Goal: Contribute content

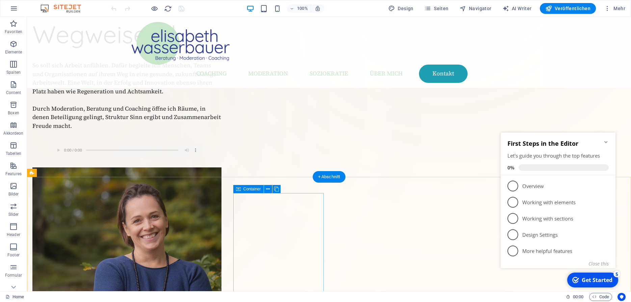
scroll to position [138, 0]
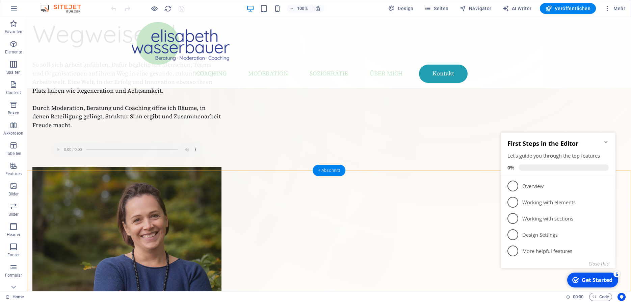
click at [331, 170] on div "+ Abschnitt" at bounding box center [329, 170] width 33 height 11
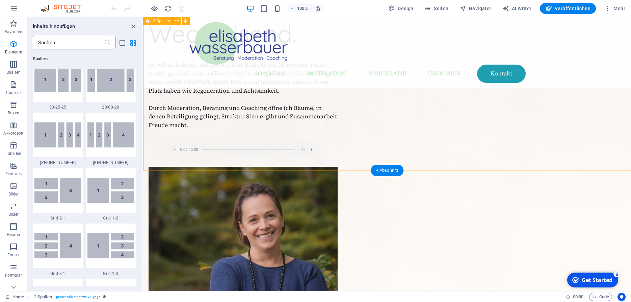
scroll to position [1182, 0]
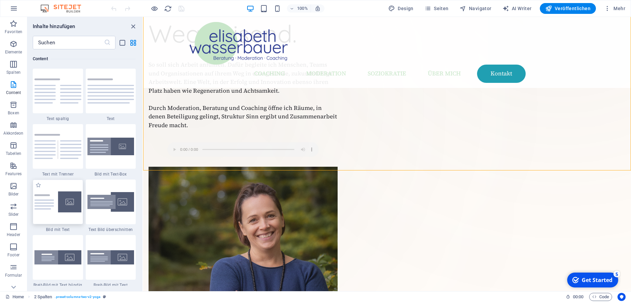
click at [67, 202] on img at bounding box center [57, 201] width 47 height 21
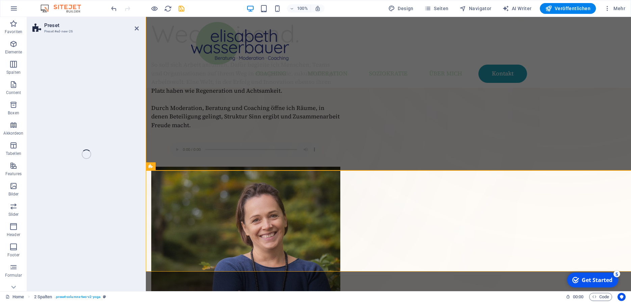
select select "rem"
select select "px"
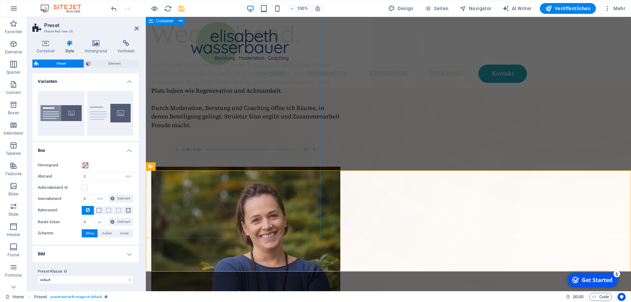
click at [250, 194] on div "Ziehe hier Inhalte hinein oder Elemente hinzufügen Zwischenablage einfügen" at bounding box center [197, 114] width 247 height 247
select select "px"
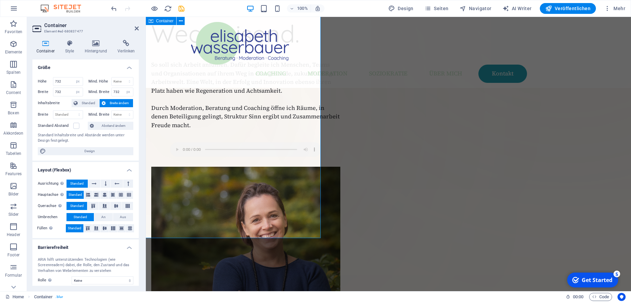
click at [262, 196] on div "Ziehe hier Inhalte hinein oder Elemente hinzufügen Zwischenablage einfügen" at bounding box center [197, 114] width 247 height 247
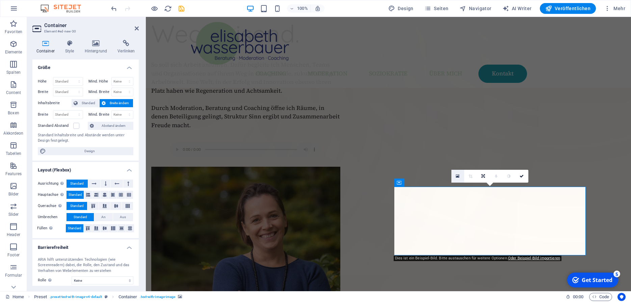
click at [463, 175] on link at bounding box center [458, 176] width 13 height 13
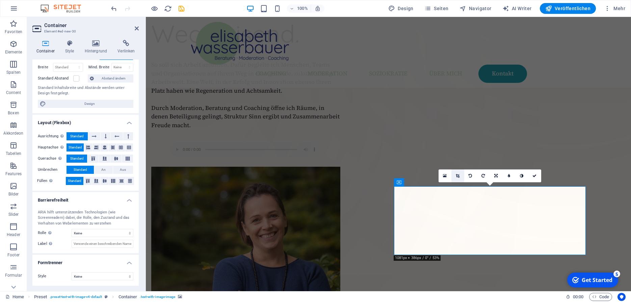
click at [459, 175] on icon at bounding box center [458, 176] width 4 height 4
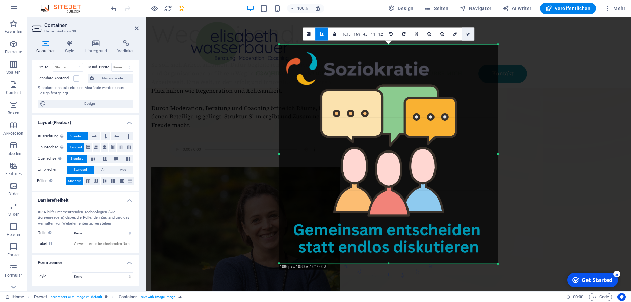
click at [468, 31] on link at bounding box center [468, 33] width 13 height 13
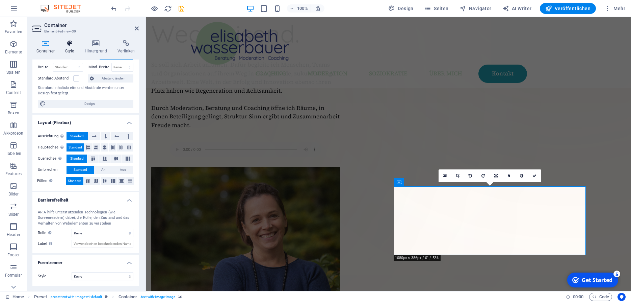
click at [68, 47] on icon at bounding box center [69, 43] width 17 height 7
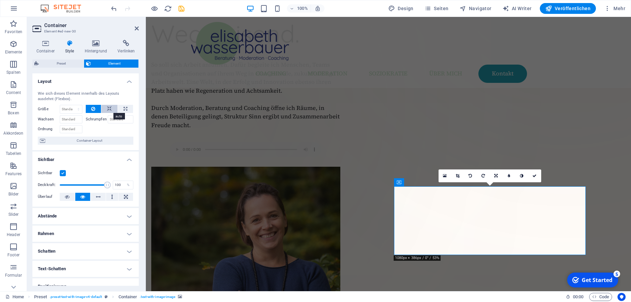
click at [109, 105] on icon at bounding box center [109, 109] width 5 height 8
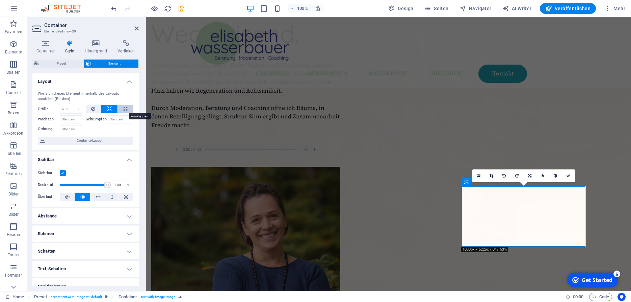
click at [124, 109] on icon at bounding box center [126, 109] width 4 height 8
type input "100"
select select "%"
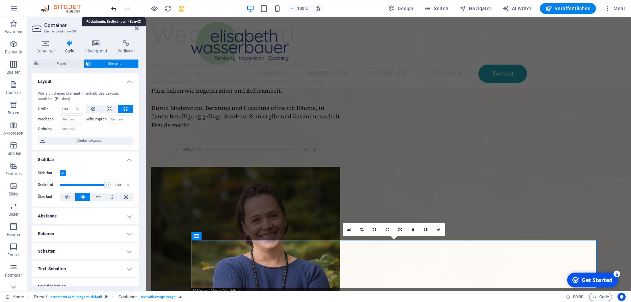
click at [114, 6] on icon "undo" at bounding box center [114, 9] width 8 height 8
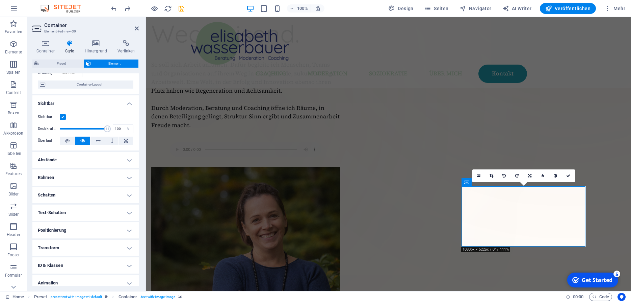
scroll to position [79, 0]
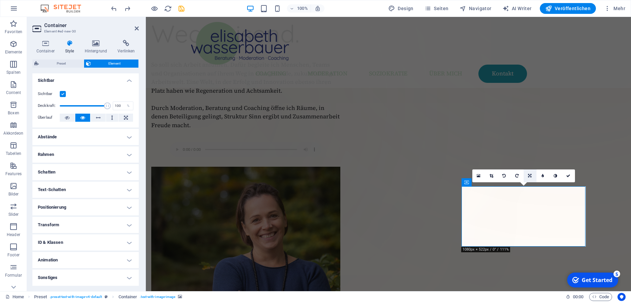
click at [531, 176] on icon at bounding box center [529, 176] width 3 height 4
click at [530, 165] on link at bounding box center [530, 162] width 13 height 13
click at [532, 176] on icon at bounding box center [530, 176] width 4 height 4
click at [532, 176] on icon at bounding box center [529, 176] width 3 height 4
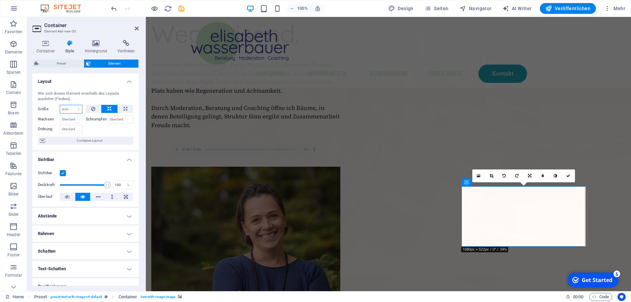
click at [60, 105] on select "Standard auto px % 1/1 1/2 1/3 1/4 1/5 1/6 1/7 1/8 1/9 1/10" at bounding box center [71, 109] width 22 height 8
click option "auto" at bounding box center [0, 0] width 0 height 0
click at [60, 105] on select "Standard auto px % 1/1 1/2 1/3 1/4 1/5 1/6 1/7 1/8 1/9 1/10" at bounding box center [71, 109] width 22 height 8
select select "1/1"
click option "1/1" at bounding box center [0, 0] width 0 height 0
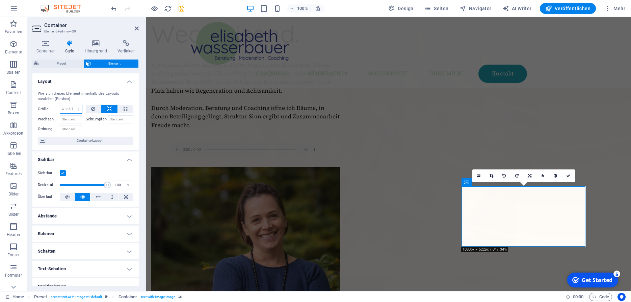
type input "100"
select select "%"
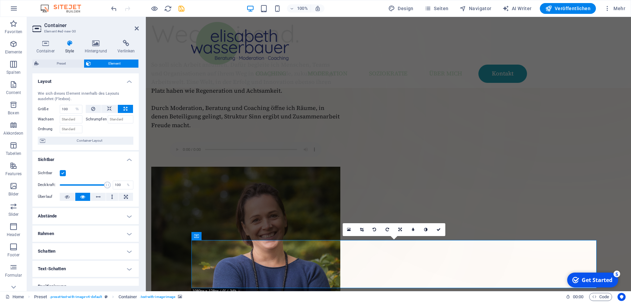
click at [109, 8] on div "100% Design Seiten Navigator AI Writer Veröffentlichen Mehr" at bounding box center [315, 8] width 631 height 16
click at [115, 7] on icon "undo" at bounding box center [114, 9] width 8 height 8
select select "DISABLED_OPTION_VALUE"
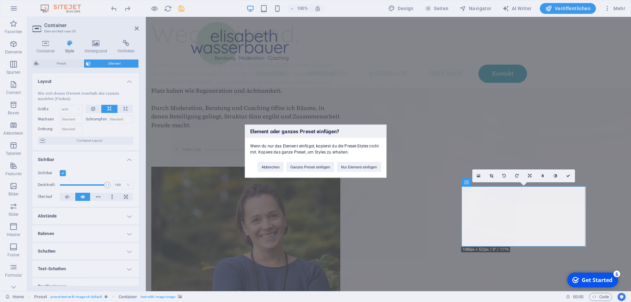
click at [549, 236] on div "Element oder ganzes Preset einfügen? Wenn du nur das Element einfügst, kopierst…" at bounding box center [315, 151] width 631 height 302
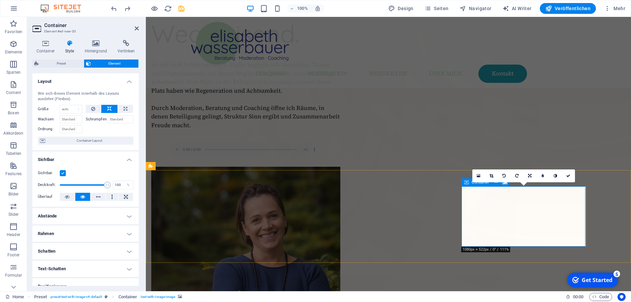
click at [116, 118] on input "Schrumpfen" at bounding box center [121, 119] width 26 height 8
click at [69, 131] on input "Ordnung" at bounding box center [71, 129] width 23 height 8
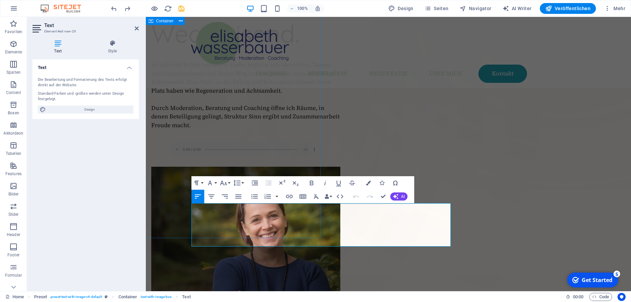
click at [259, 218] on div "Ziehe hier Inhalte hinein oder Elemente hinzufügen Zwischenablage einfügen" at bounding box center [197, 114] width 247 height 247
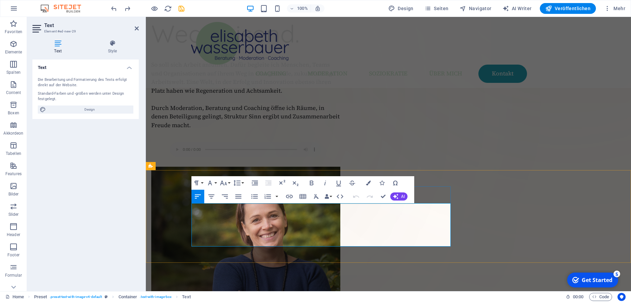
drag, startPoint x: 306, startPoint y: 242, endPoint x: 193, endPoint y: 207, distance: 119.2
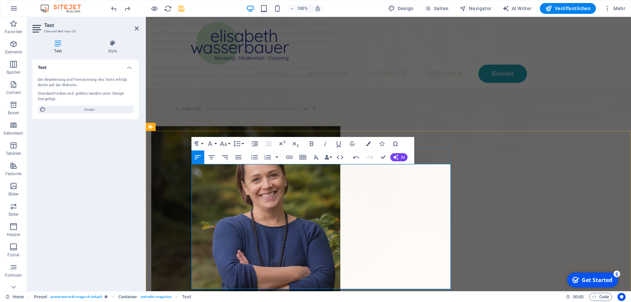
scroll to position [178, 0]
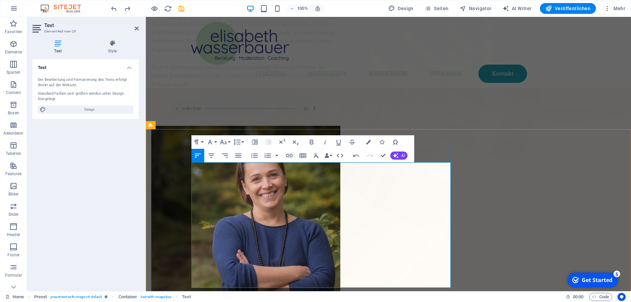
click at [204, 141] on button "Paragraph Format" at bounding box center [198, 142] width 13 height 14
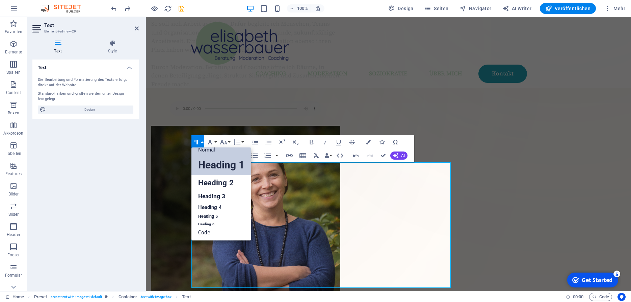
scroll to position [5, 0]
click at [217, 150] on link "Normal" at bounding box center [222, 150] width 60 height 10
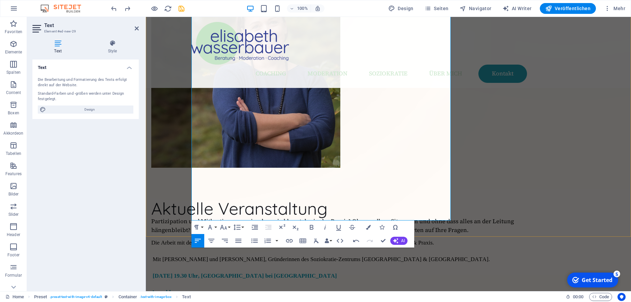
scroll to position [355, 0]
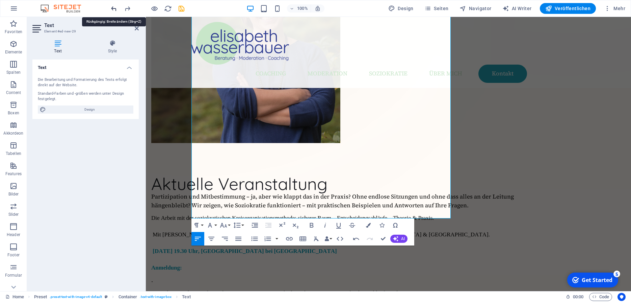
click at [115, 8] on icon "undo" at bounding box center [114, 9] width 8 height 8
click at [273, 259] on p "Anmeldung:" at bounding box center [348, 267] width 395 height 17
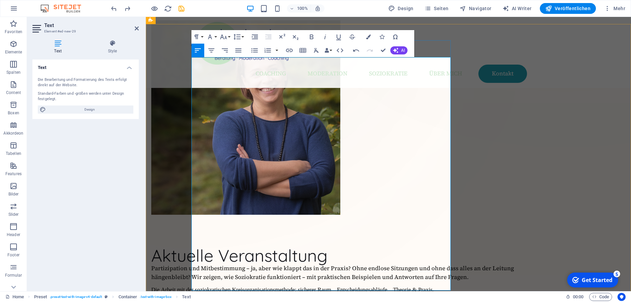
scroll to position [283, 0]
drag, startPoint x: 194, startPoint y: 185, endPoint x: 270, endPoint y: 286, distance: 126.0
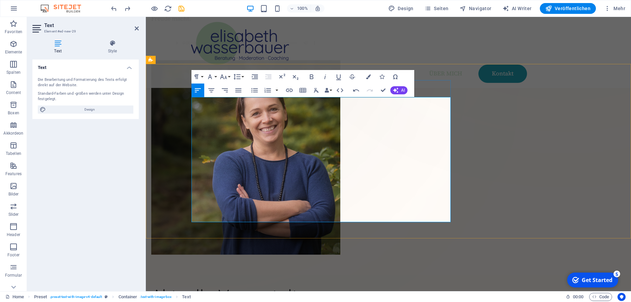
scroll to position [244, 0]
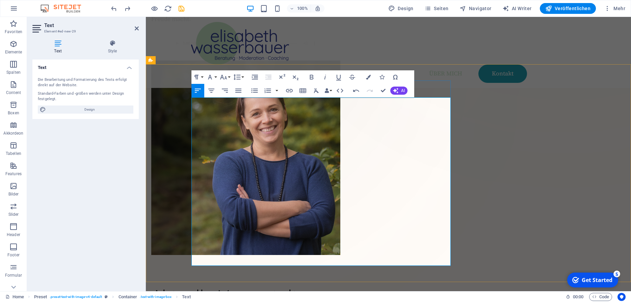
drag, startPoint x: 389, startPoint y: 118, endPoint x: 303, endPoint y: 118, distance: 85.1
drag, startPoint x: 266, startPoint y: 164, endPoint x: 267, endPoint y: 220, distance: 56.4
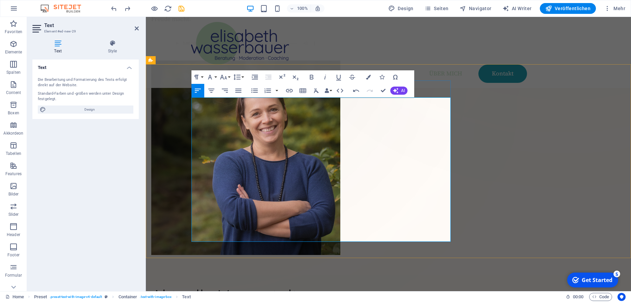
drag, startPoint x: 237, startPoint y: 193, endPoint x: 287, endPoint y: 237, distance: 66.3
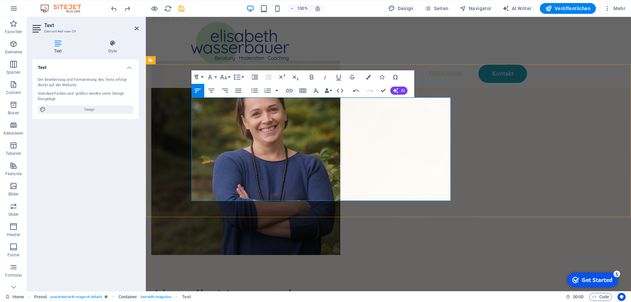
click at [289, 90] on icon "button" at bounding box center [290, 90] width 8 height 8
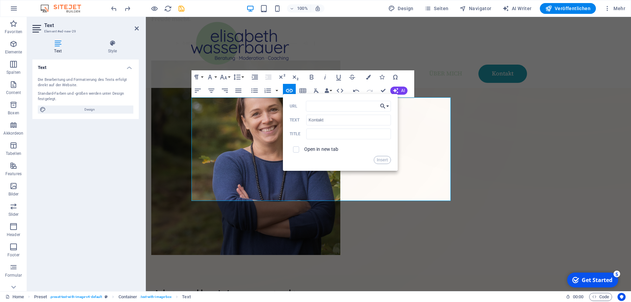
click at [388, 106] on button "Choose Link" at bounding box center [384, 106] width 13 height 11
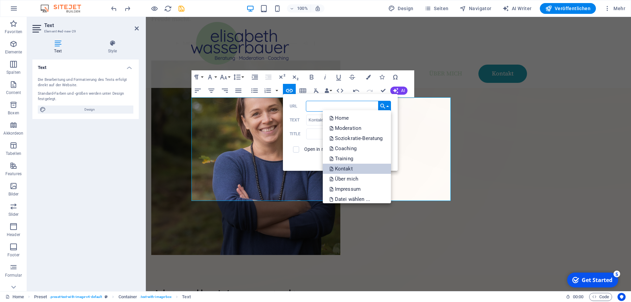
click at [359, 171] on link "Kontakt" at bounding box center [357, 169] width 68 height 10
type input "/kontakt"
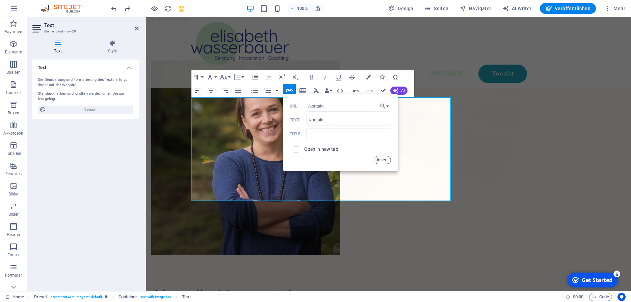
click at [387, 156] on button "Insert" at bounding box center [382, 160] width 17 height 8
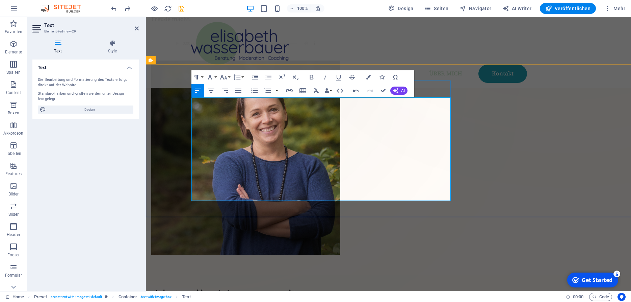
drag, startPoint x: 246, startPoint y: 188, endPoint x: 191, endPoint y: 179, distance: 55.0
click at [311, 76] on icon "button" at bounding box center [312, 77] width 8 height 8
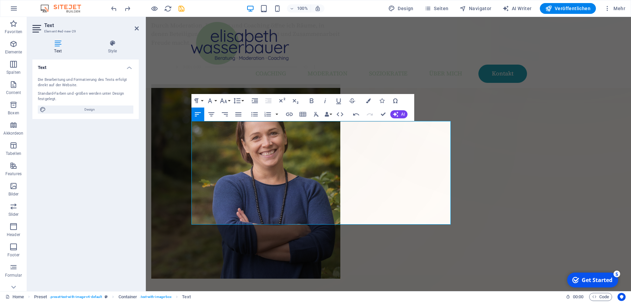
scroll to position [219, 0]
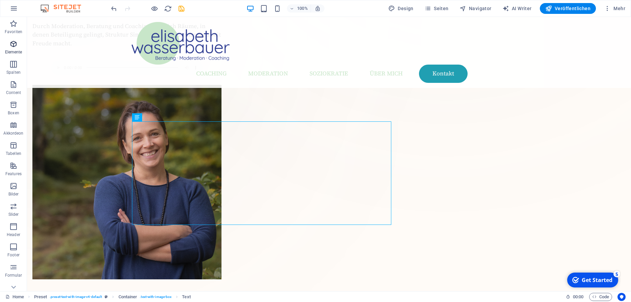
click at [12, 51] on p "Elemente" at bounding box center [13, 51] width 17 height 5
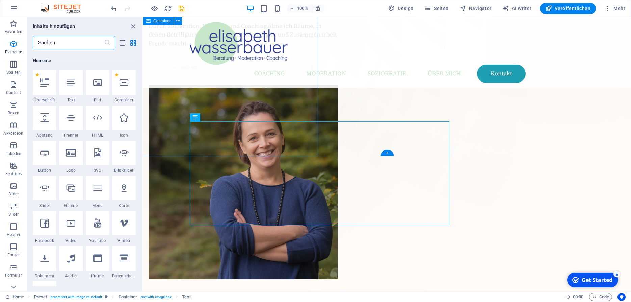
scroll to position [72, 0]
click at [43, 118] on icon at bounding box center [44, 115] width 9 height 9
select select "px"
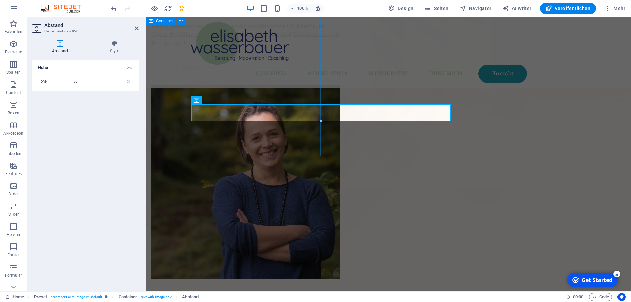
click at [200, 110] on div "Ziehe hier Inhalte hinein oder Elemente hinzufügen Zwischenablage einfügen" at bounding box center [197, 32] width 247 height 247
select select "px"
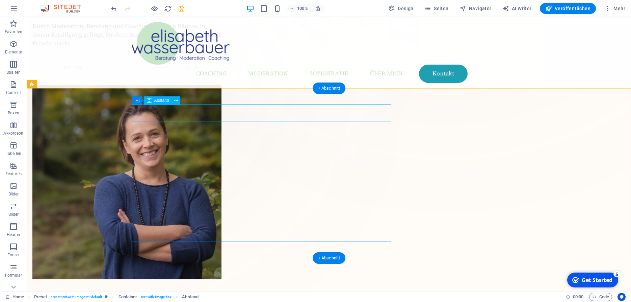
select select "px"
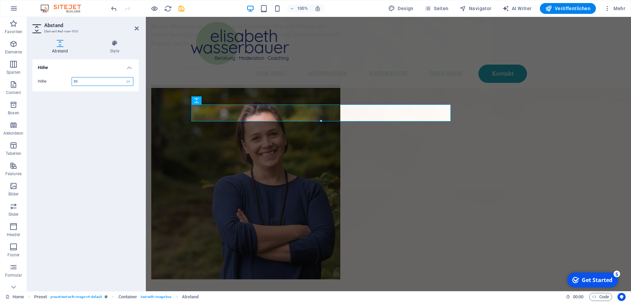
click at [78, 80] on input "50" at bounding box center [102, 81] width 61 height 8
type input "5"
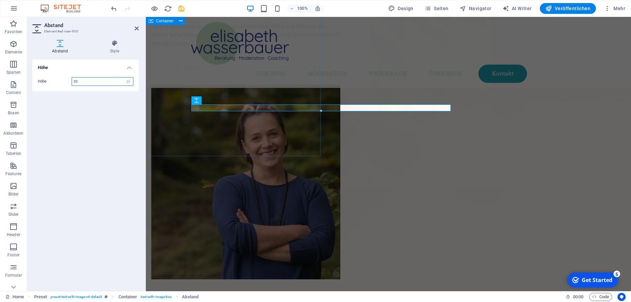
type input "20"
click at [167, 121] on div "Ziehe hier Inhalte hinein oder Elemente hinzufügen Zwischenablage einfügen" at bounding box center [197, 32] width 247 height 247
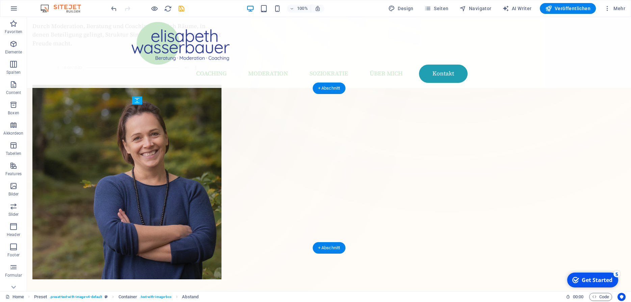
drag, startPoint x: 356, startPoint y: 108, endPoint x: 356, endPoint y: 119, distance: 10.5
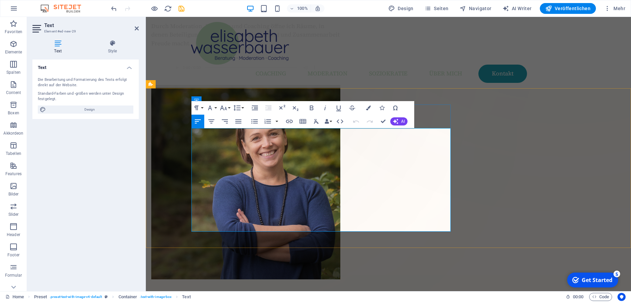
drag, startPoint x: 261, startPoint y: 226, endPoint x: 222, endPoint y: 225, distance: 38.9
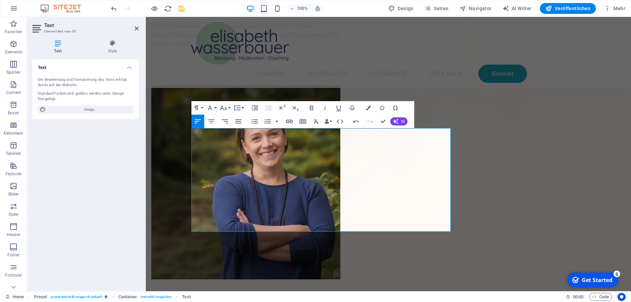
click at [287, 120] on icon "button" at bounding box center [290, 121] width 8 height 8
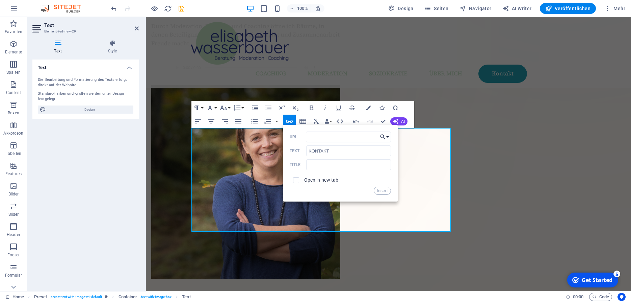
click at [387, 135] on button "Choose Link" at bounding box center [384, 136] width 13 height 11
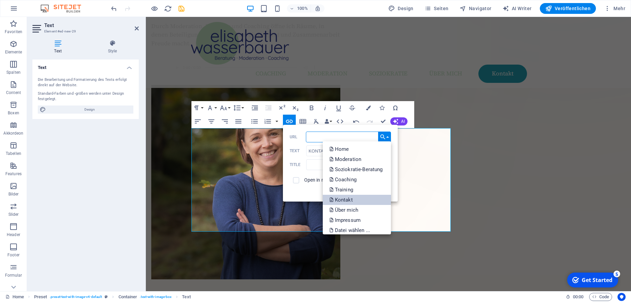
click at [349, 195] on p "Kontakt" at bounding box center [342, 200] width 25 height 10
type input "/kontakt"
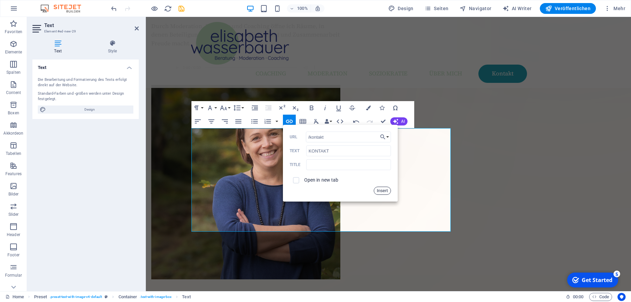
click at [385, 192] on button "Insert" at bounding box center [382, 191] width 17 height 8
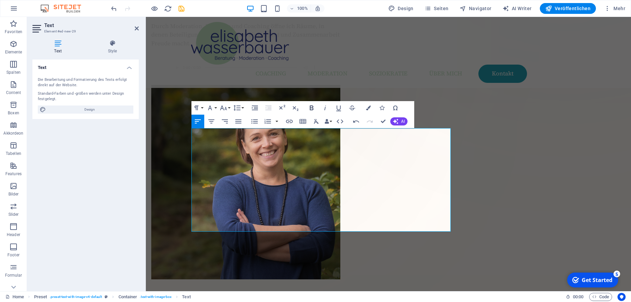
click at [312, 107] on icon "button" at bounding box center [312, 107] width 4 height 5
click at [313, 105] on icon "button" at bounding box center [312, 108] width 8 height 8
click at [368, 108] on icon "button" at bounding box center [368, 107] width 5 height 5
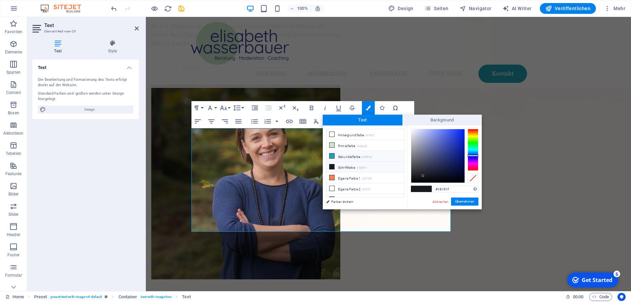
click at [345, 154] on li "Sekundärfarbe #209fb2" at bounding box center [366, 156] width 78 height 11
type input "#209fb2"
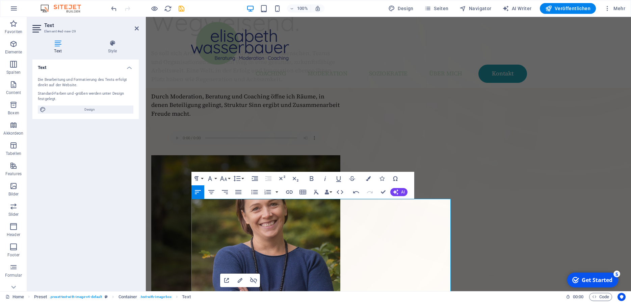
scroll to position [148, 0]
click at [161, 187] on div "Ziehe hier Inhalte hinein oder Elemente hinzufügen Zwischenablage einfügen" at bounding box center [197, 103] width 247 height 247
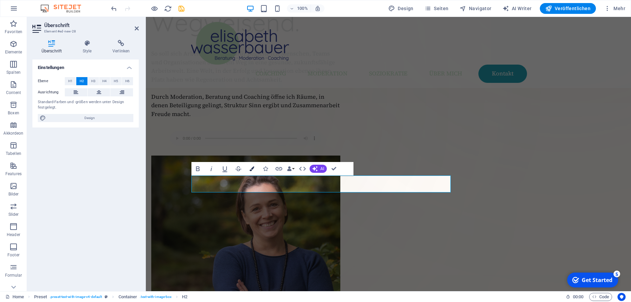
scroll to position [148, 0]
click at [251, 167] on icon "button" at bounding box center [252, 168] width 5 height 5
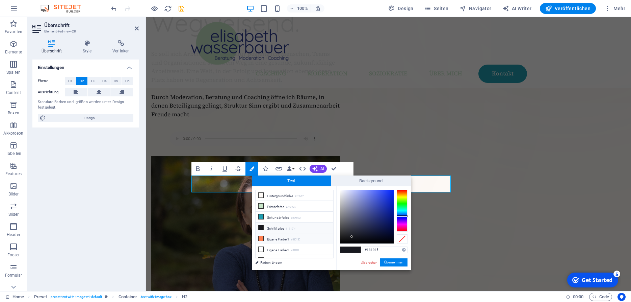
click at [284, 239] on li "Eigene Farbe 1 #ff7f50" at bounding box center [295, 238] width 78 height 11
type input "#ff7f50"
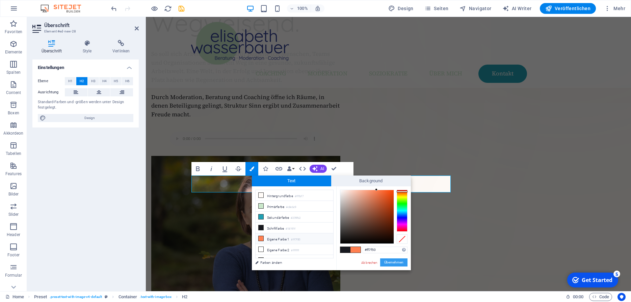
click at [392, 263] on button "Übernehmen" at bounding box center [393, 262] width 27 height 8
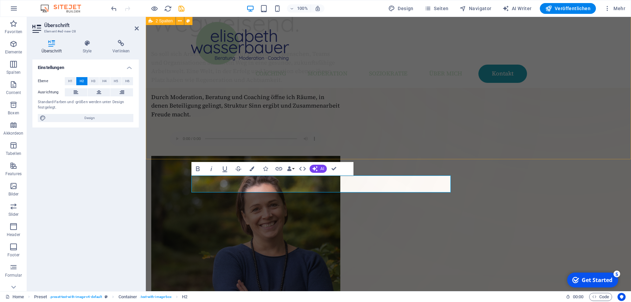
click at [451, 145] on div "Wirksam. Wertvoll. Wegweisend. So soll sich Arbeit anfühlen. Dafür begleite ich…" at bounding box center [389, 143] width 486 height 445
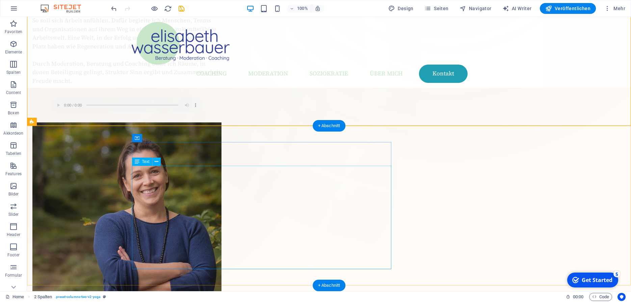
scroll to position [182, 0]
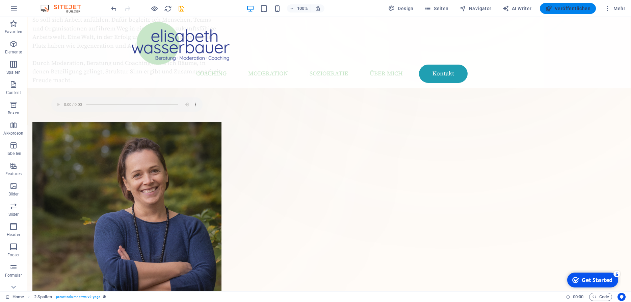
click at [574, 9] on span "Veröffentlichen" at bounding box center [568, 8] width 45 height 7
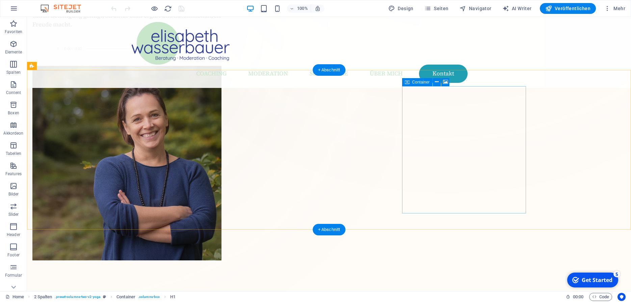
scroll to position [239, 0]
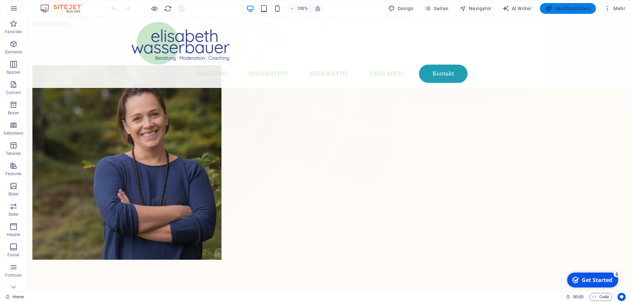
click at [573, 9] on span "Veröffentlichen" at bounding box center [568, 8] width 45 height 7
